Goal: Task Accomplishment & Management: Manage account settings

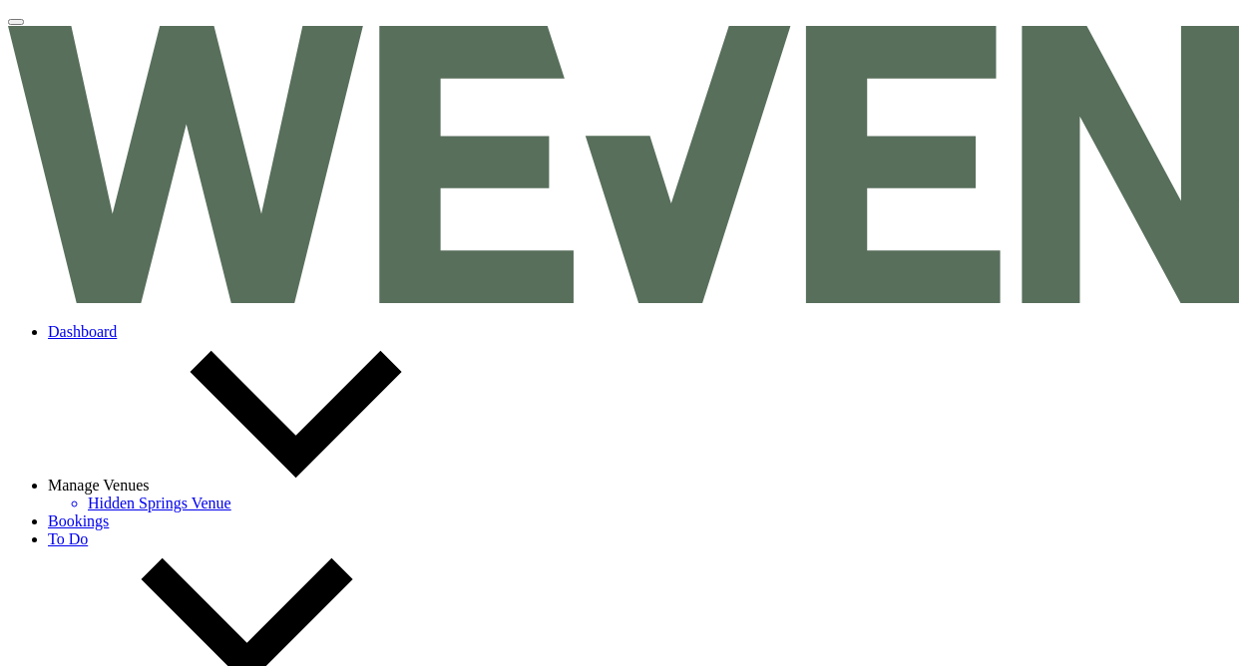
select select "46"
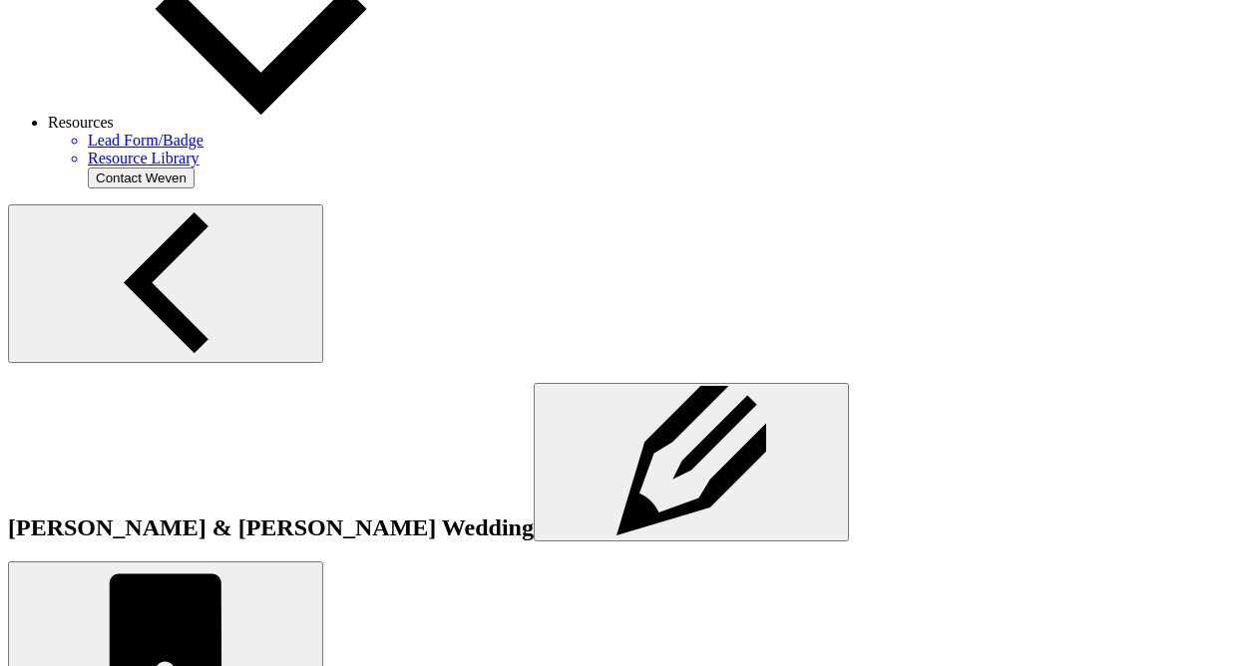
scroll to position [858, 0]
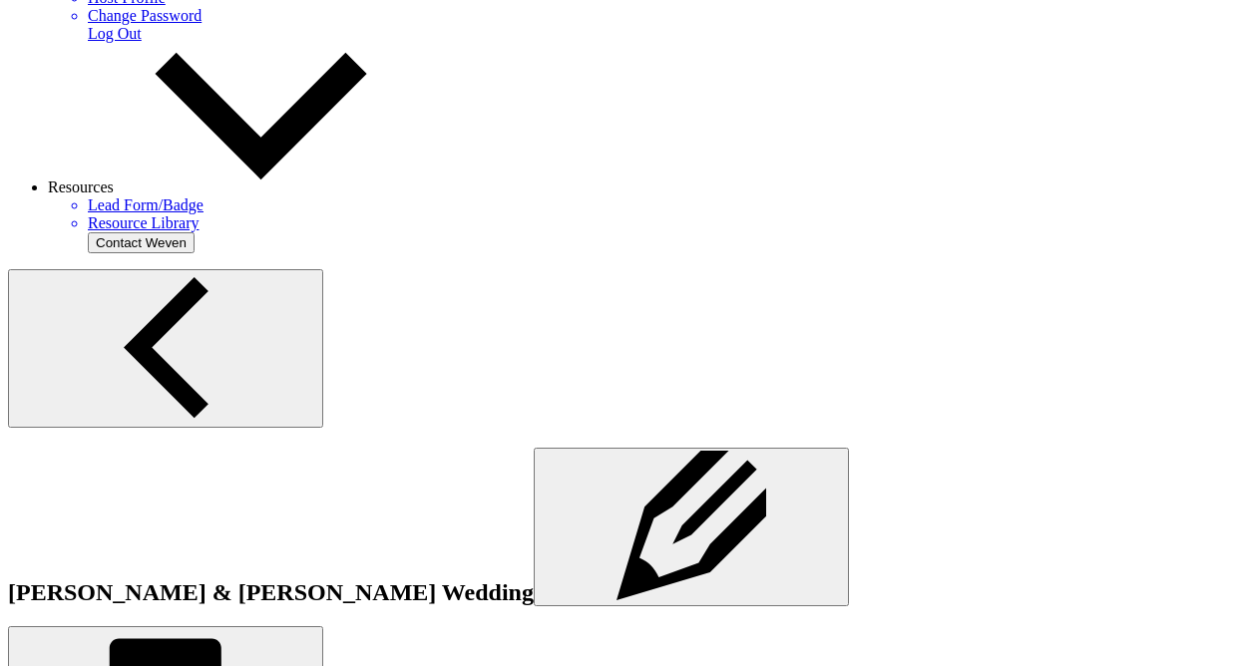
scroll to position [781, 0]
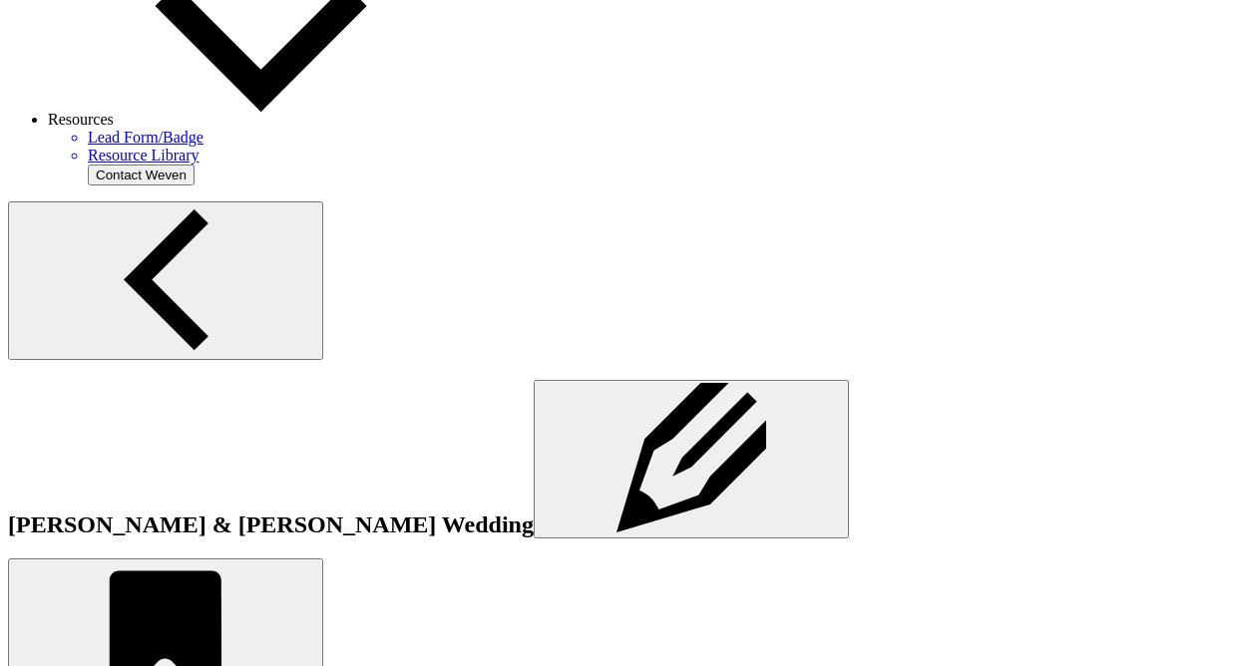
scroll to position [0, 0]
